Goal: Task Accomplishment & Management: Complete application form

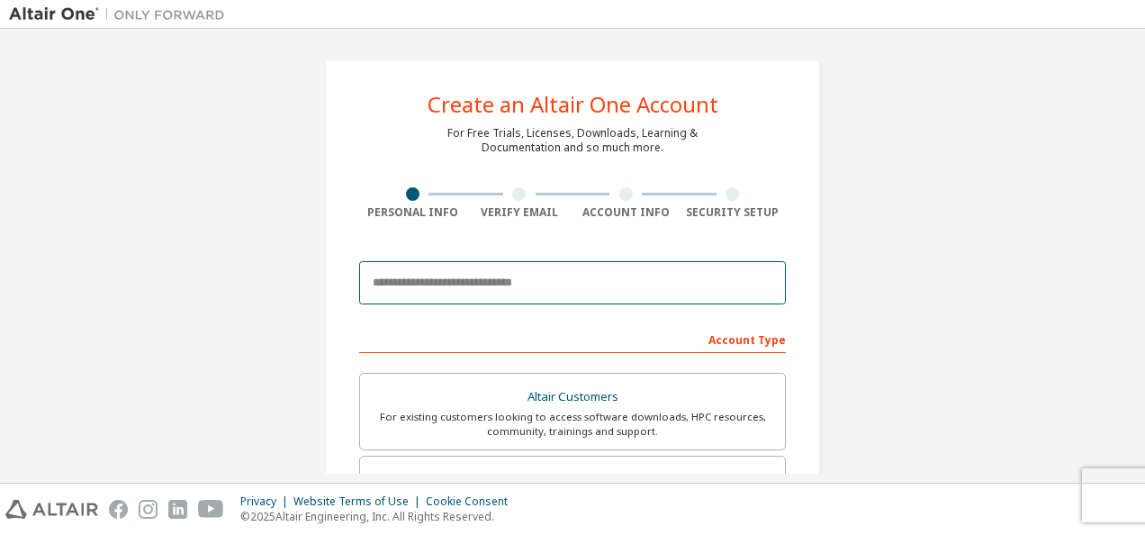
click at [477, 284] on input "email" at bounding box center [572, 282] width 427 height 43
type input "********"
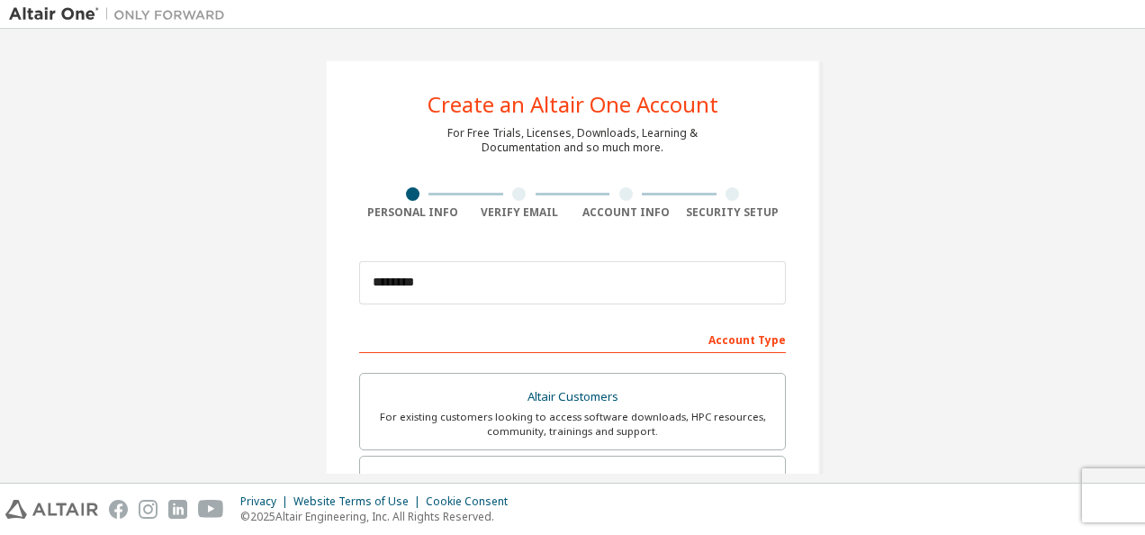
scroll to position [513, 0]
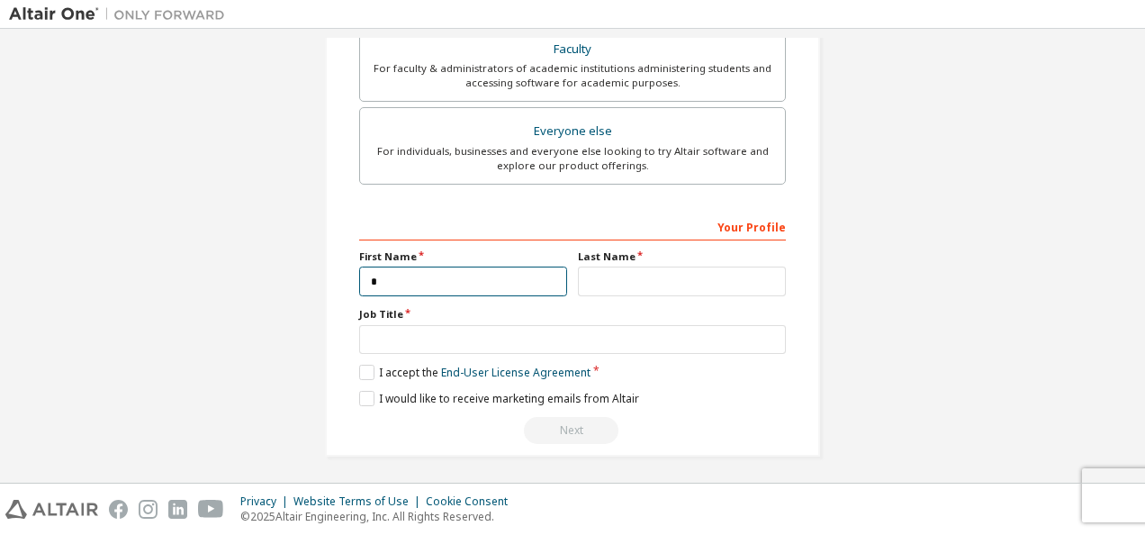
type input "********"
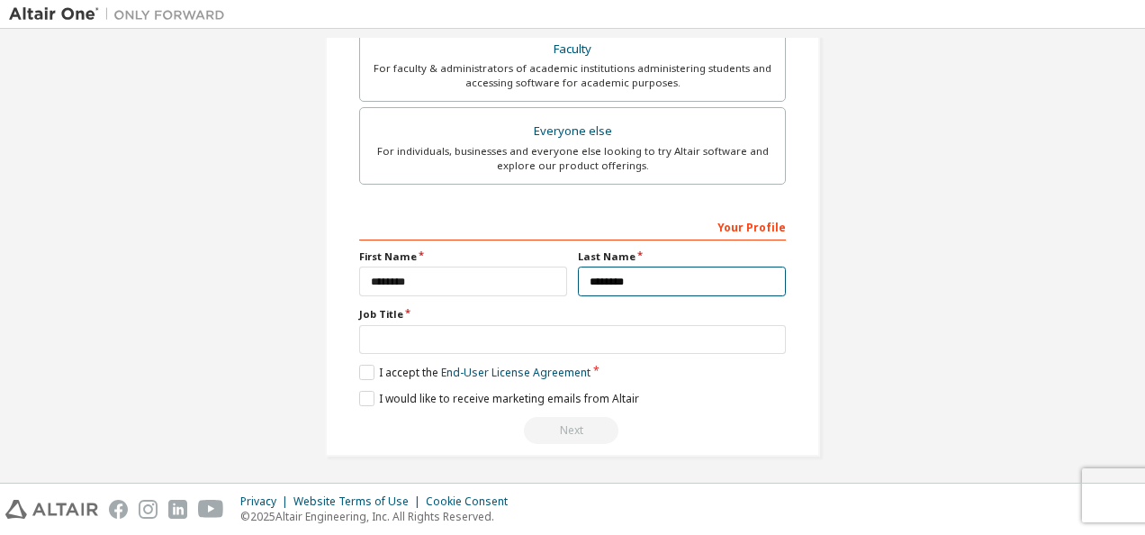
type input "********"
click at [248, 256] on div "Create an Altair One Account For Free Trials, Licenses, Downloads, Learning & D…" at bounding box center [572, 1] width 1127 height 953
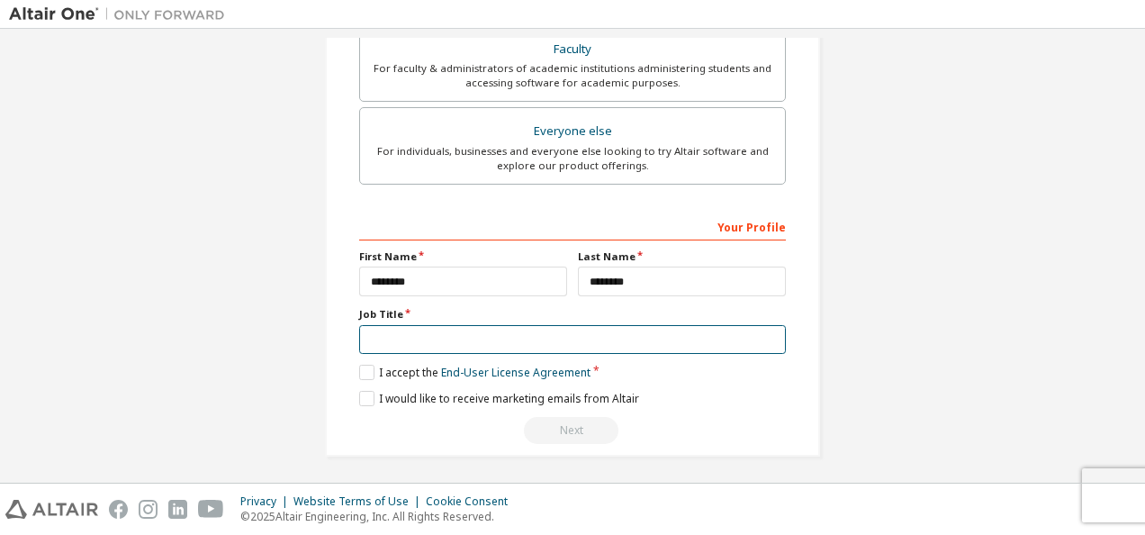
click at [390, 340] on input "text" at bounding box center [572, 340] width 427 height 30
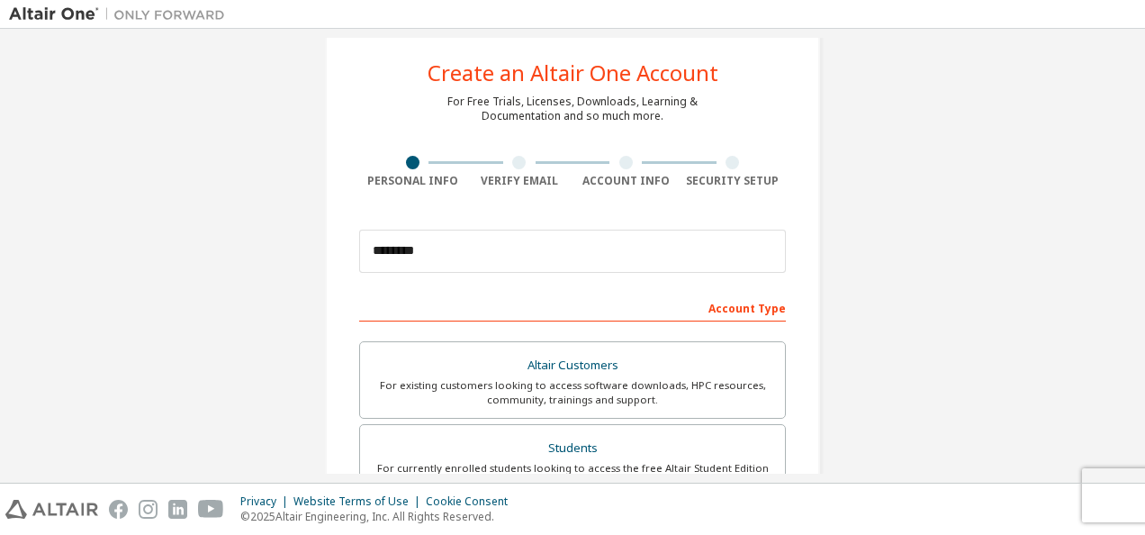
scroll to position [30, 0]
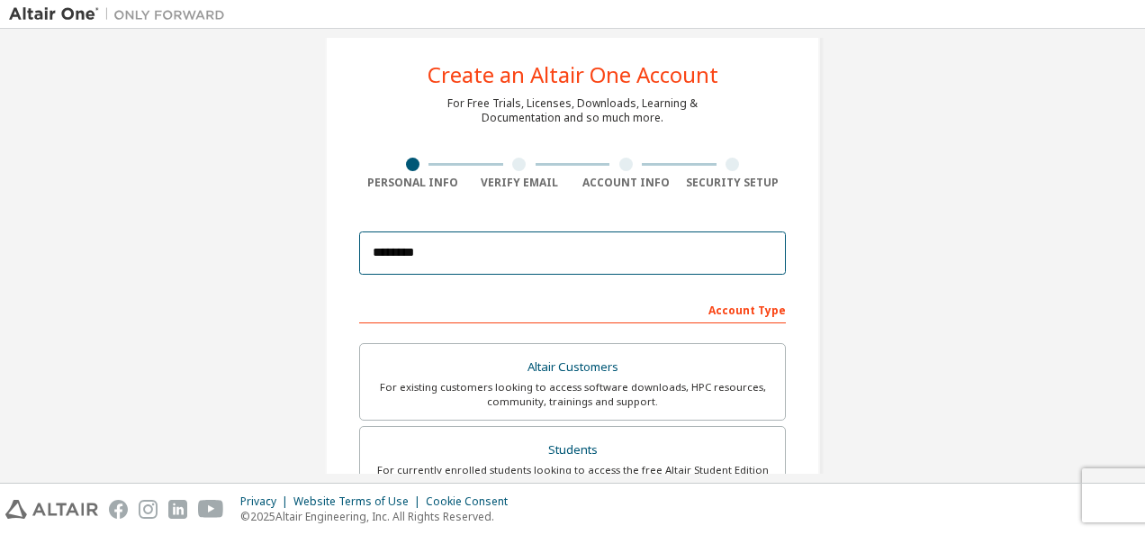
drag, startPoint x: 445, startPoint y: 238, endPoint x: 187, endPoint y: 317, distance: 269.4
click at [187, 317] on div "Create an Altair One Account For Free Trials, Licenses, Downloads, Learning & D…" at bounding box center [572, 484] width 1127 height 953
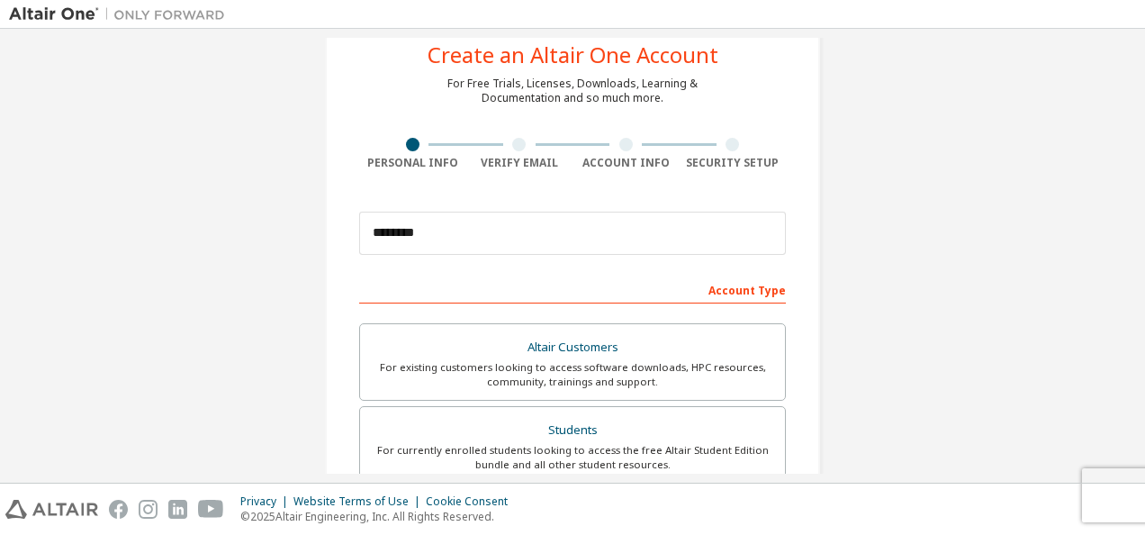
scroll to position [45, 0]
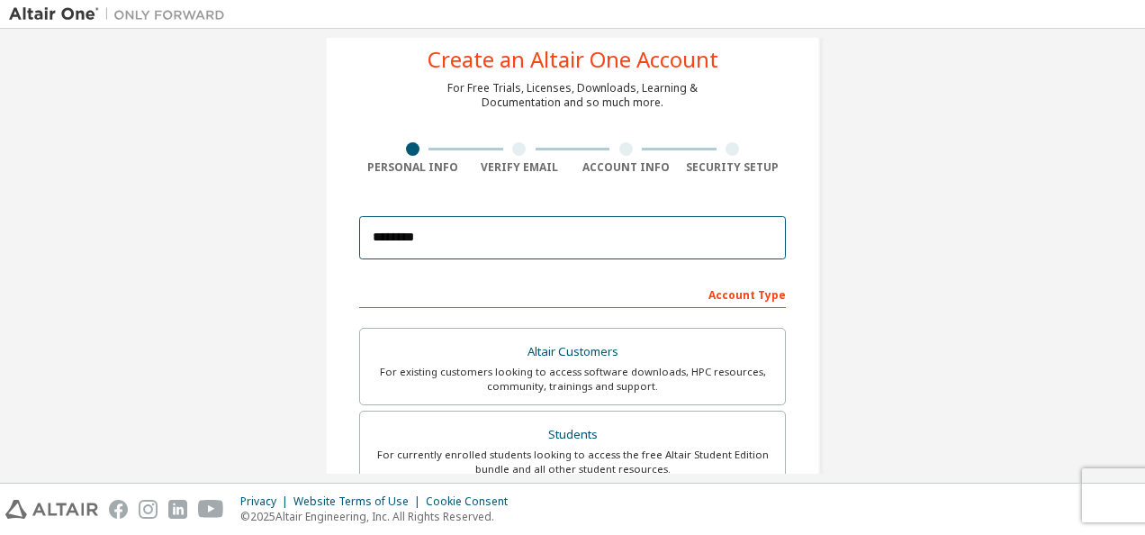
click at [439, 246] on input "********" at bounding box center [572, 237] width 427 height 43
type input "**********"
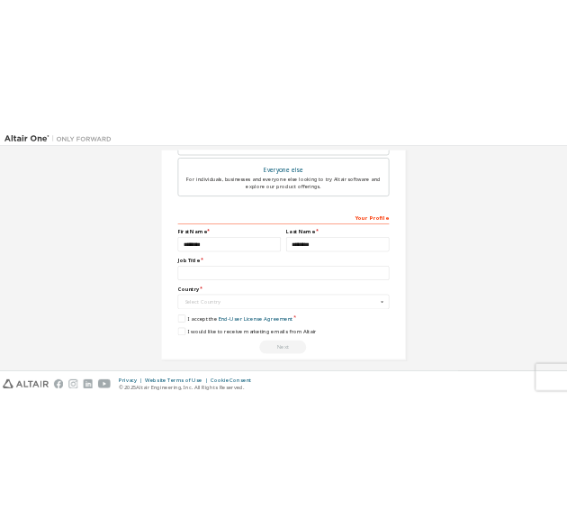
scroll to position [571, 0]
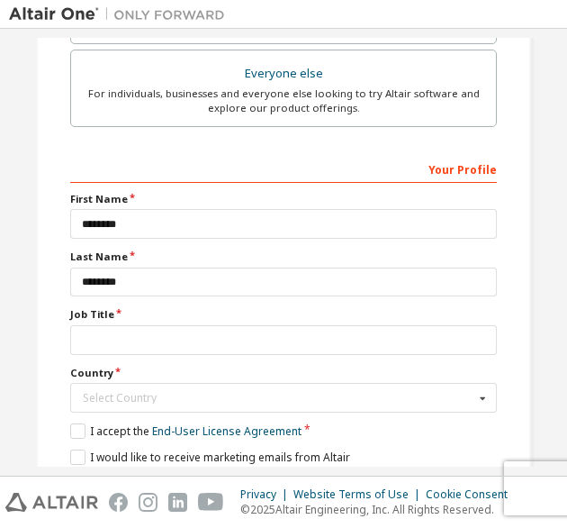
drag, startPoint x: 122, startPoint y: 319, endPoint x: 132, endPoint y: 332, distance: 17.3
click at [132, 332] on div "Job Title" at bounding box center [283, 330] width 427 height 47
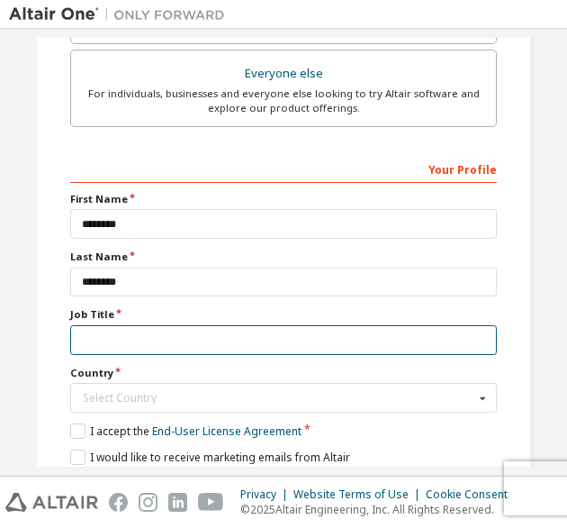
click at [132, 332] on input "text" at bounding box center [283, 340] width 427 height 30
type input "*"
click at [135, 328] on input "*******" at bounding box center [283, 340] width 427 height 30
type input "*******"
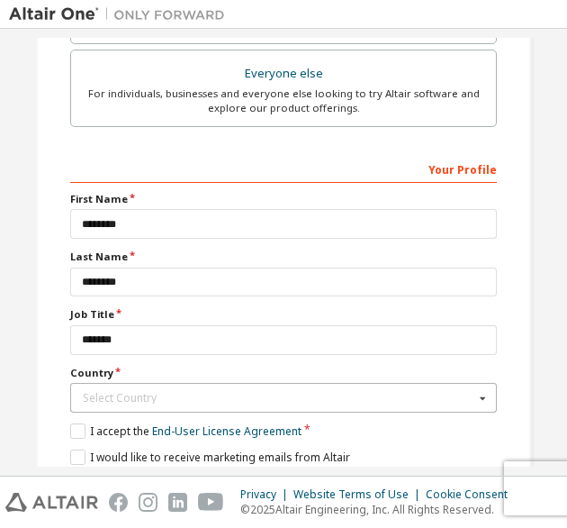
click at [481, 395] on icon at bounding box center [483, 397] width 23 height 28
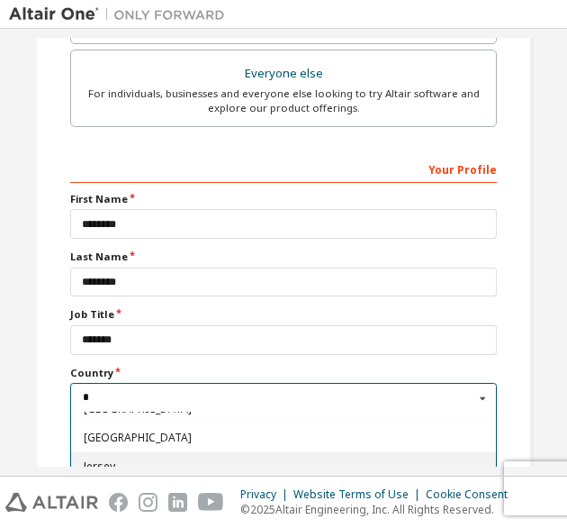
scroll to position [105, 0]
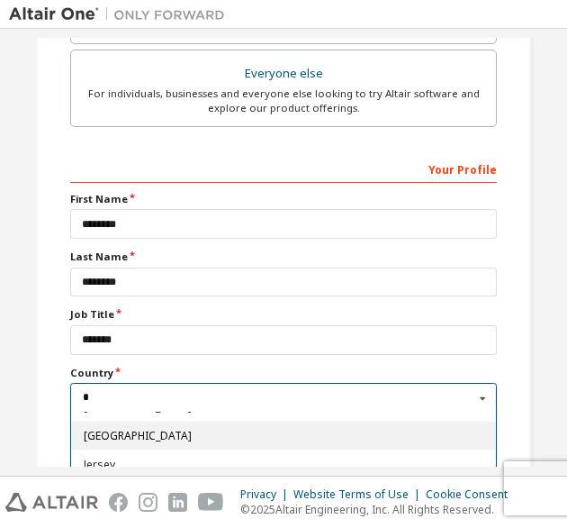
type input "*"
click at [103, 430] on span "[GEOGRAPHIC_DATA]" at bounding box center [284, 435] width 401 height 11
type input "***"
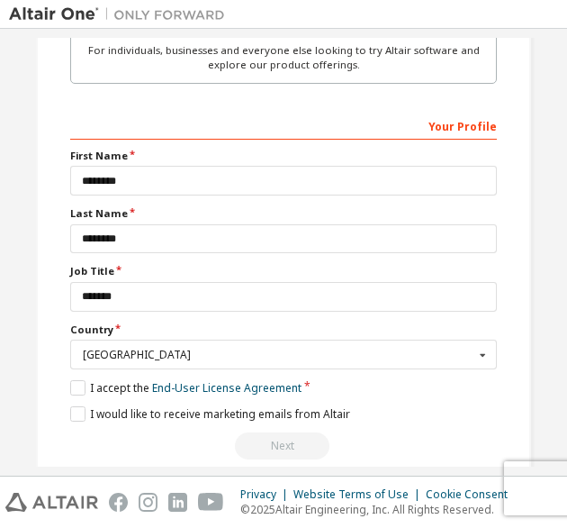
scroll to position [636, 0]
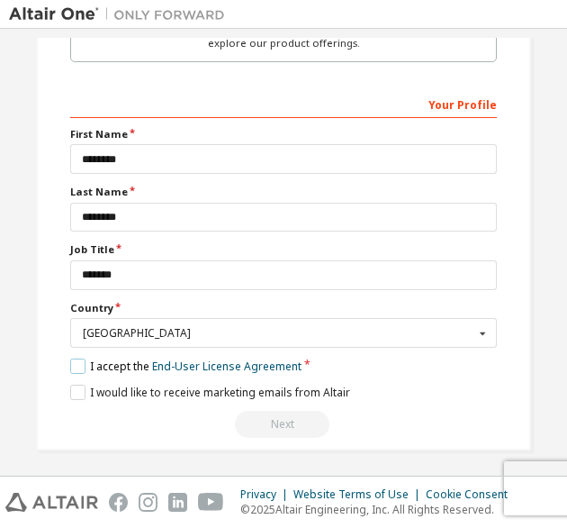
click at [72, 358] on label "I accept the End-User License Agreement" at bounding box center [185, 365] width 231 height 15
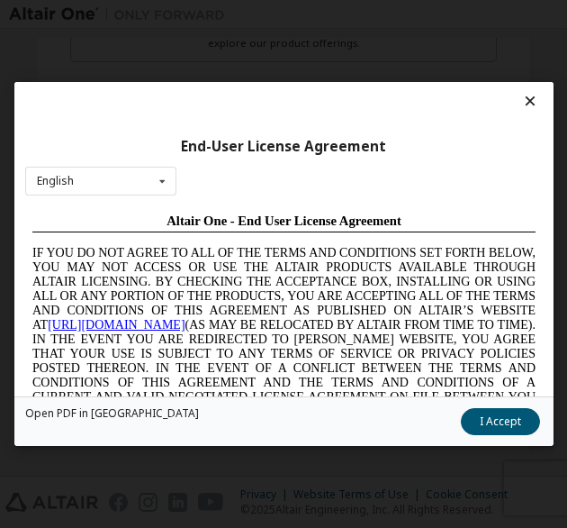
scroll to position [0, 0]
click at [161, 183] on icon at bounding box center [162, 181] width 23 height 28
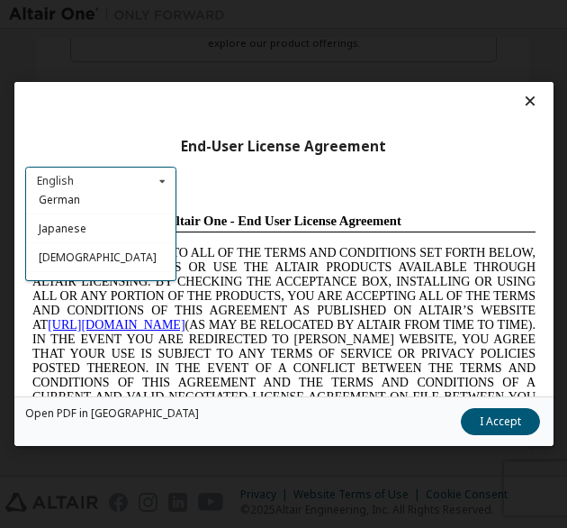
scroll to position [105, 0]
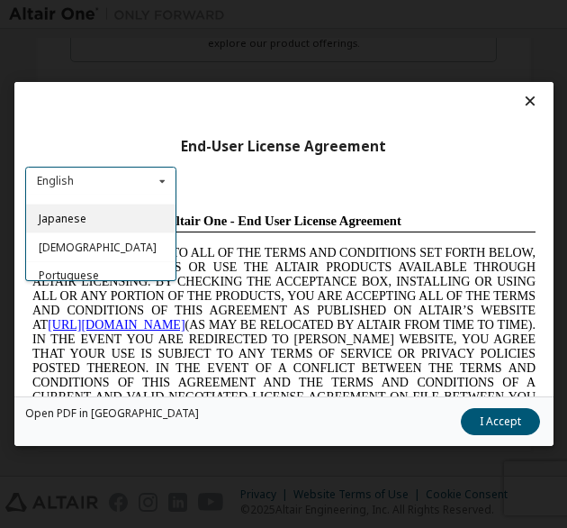
click at [84, 222] on div "Japanese" at bounding box center [100, 218] width 149 height 29
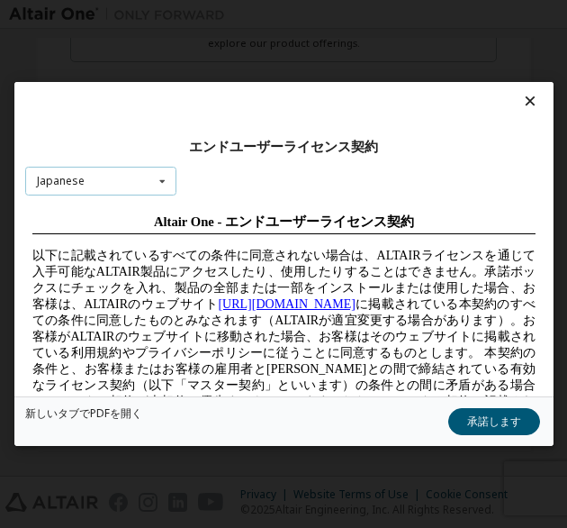
scroll to position [0, 0]
click at [476, 431] on button "承諾します" at bounding box center [493, 421] width 92 height 27
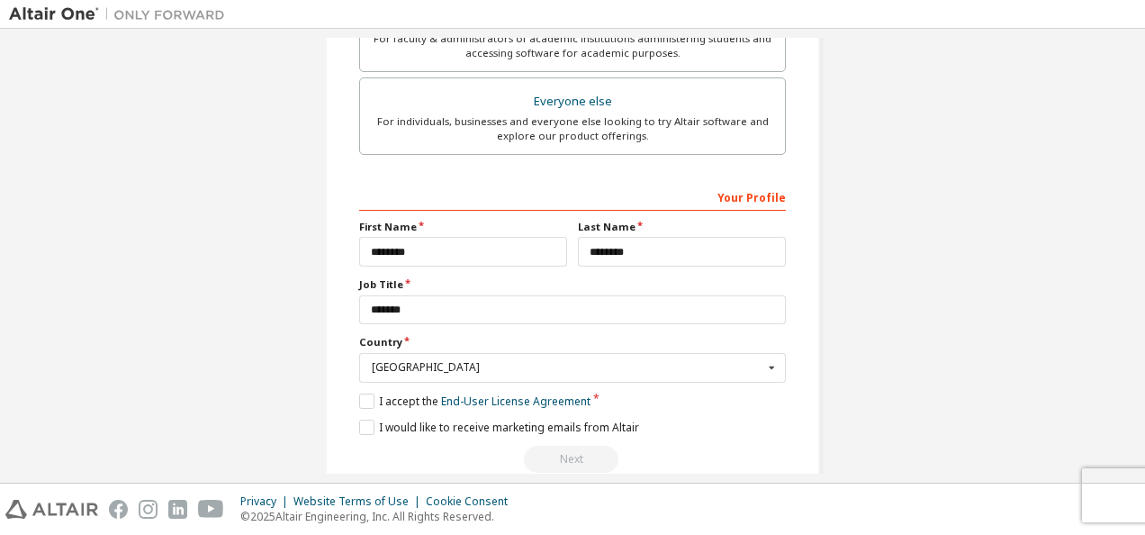
scroll to position [571, 0]
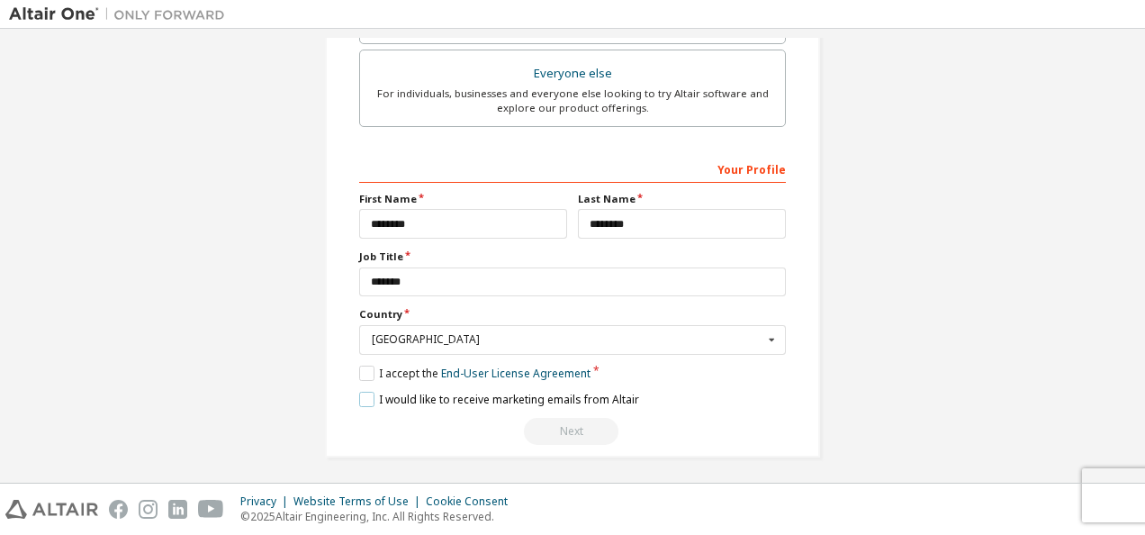
click at [360, 397] on label "I would like to receive marketing emails from Altair" at bounding box center [499, 399] width 280 height 15
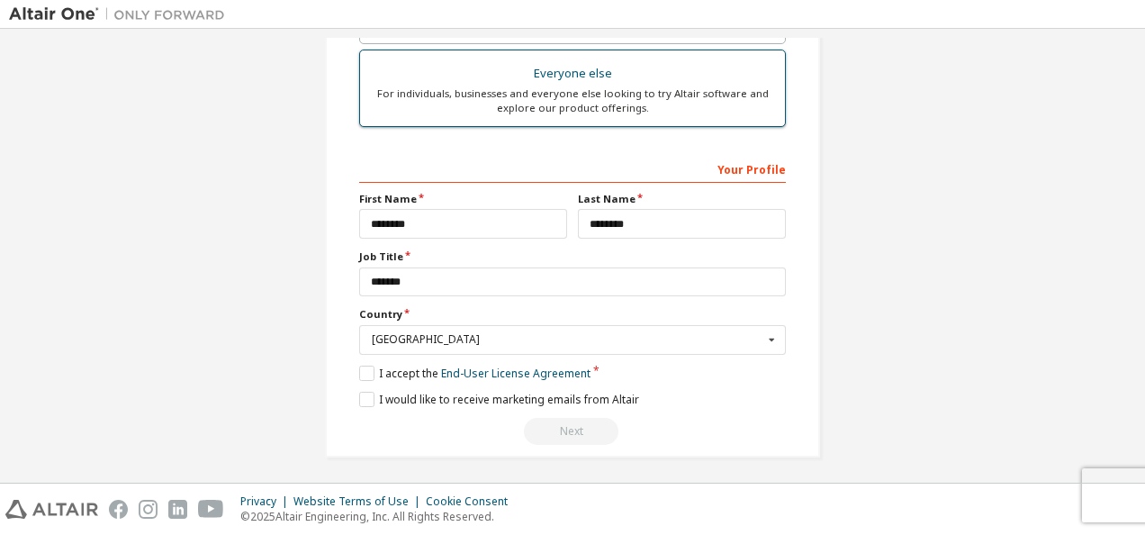
click at [556, 101] on div "For individuals, businesses and everyone else looking to try Altair software an…" at bounding box center [572, 100] width 403 height 29
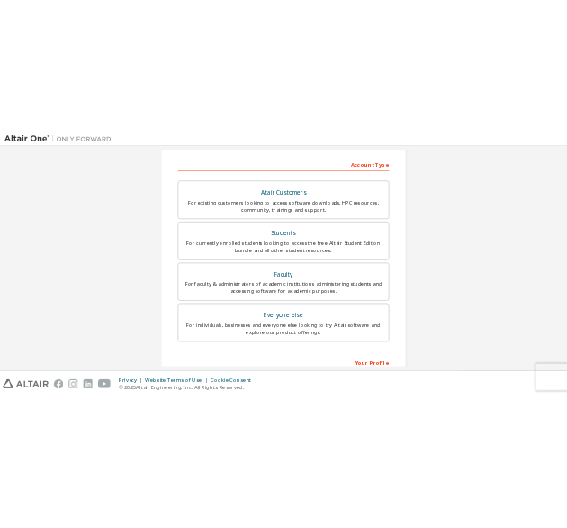
scroll to position [270, 0]
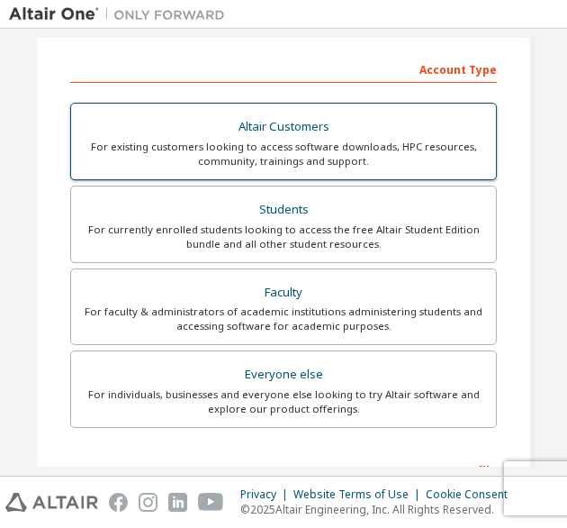
click at [141, 107] on label "Altair Customers For existing customers looking to access software downloads, H…" at bounding box center [283, 141] width 427 height 77
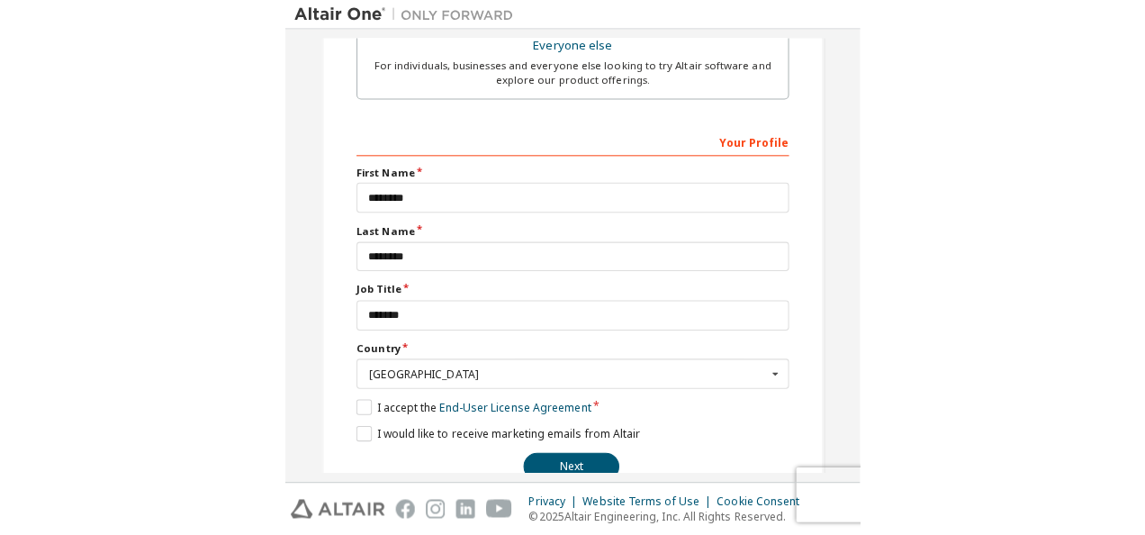
scroll to position [636, 0]
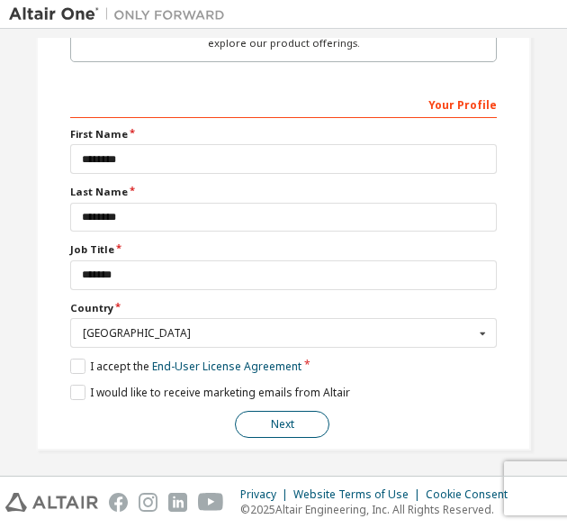
click at [274, 417] on button "Next" at bounding box center [282, 423] width 95 height 27
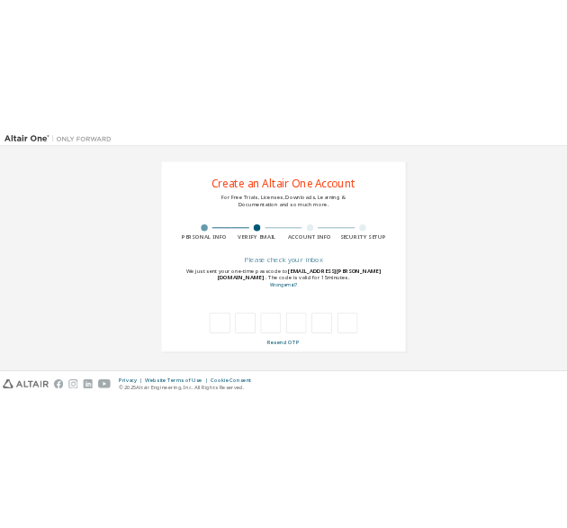
scroll to position [0, 0]
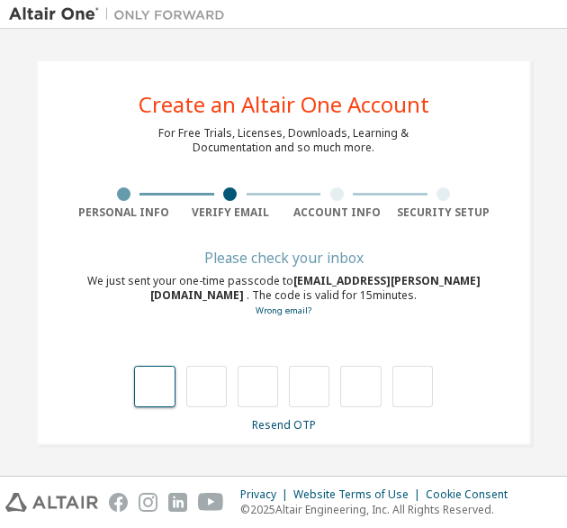
type input "*"
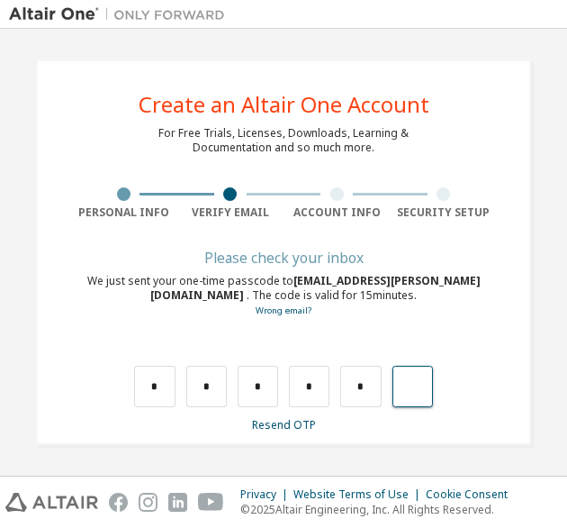
type input "*"
